Goal: Task Accomplishment & Management: Manage account settings

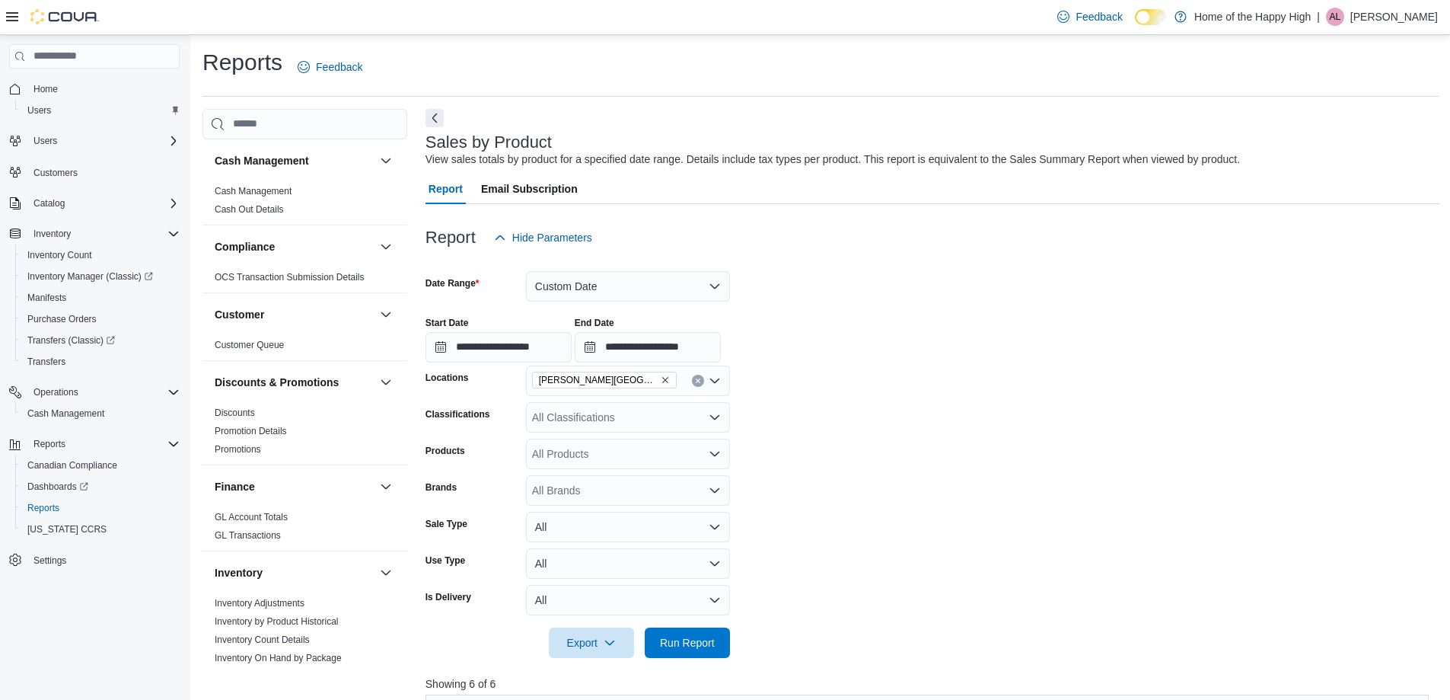
click at [1402, 16] on p "[PERSON_NAME]" at bounding box center [1395, 17] width 88 height 18
click at [1358, 152] on span "Sign Out" at bounding box center [1339, 148] width 41 height 15
